Goal: Task Accomplishment & Management: Use online tool/utility

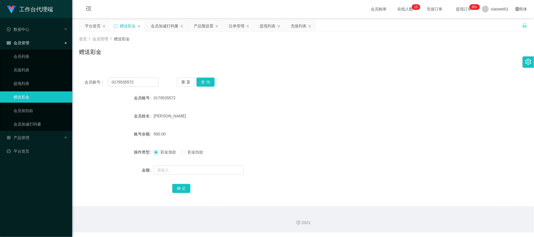
click at [359, 60] on div "赠送彩金" at bounding box center [303, 54] width 448 height 13
drag, startPoint x: 146, startPoint y: 82, endPoint x: -25, endPoint y: 66, distance: 171.3
click at [0, 66] on html "工作台代理端 数据中心 会员管理 会员列表 充值列表 提现列表 赠送彩金 会员加扣款 会员加减打码量 产品管理 平台首页 保存配置 重置配置 整体风格设置 主…" at bounding box center [267, 118] width 534 height 237
paste input "Bell020"
type input "Bell0202"
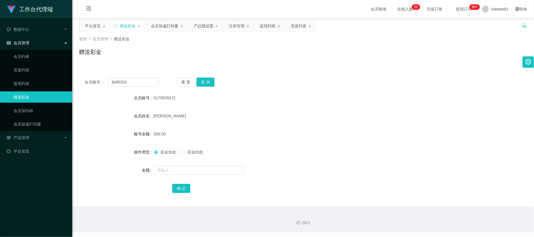
click at [215, 78] on div "重 置 查 询" at bounding box center [214, 82] width 74 height 9
click at [211, 81] on button "查 询" at bounding box center [206, 82] width 18 height 9
click at [199, 173] on input "text" at bounding box center [199, 170] width 90 height 9
type input "500"
click at [186, 185] on button "确 定" at bounding box center [181, 188] width 18 height 9
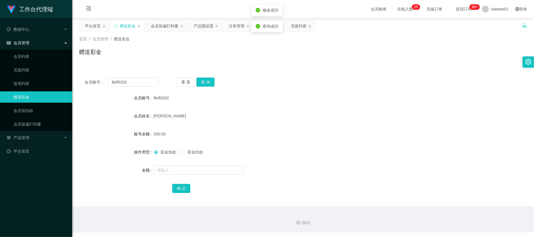
click at [336, 126] on form "会员账号 Bell0202 会员姓名 PHOON BAO YI 账号余额 500.00 操作类型 彩金加款 彩金扣款 金额 确 定" at bounding box center [303, 143] width 448 height 102
